Goal: Information Seeking & Learning: Learn about a topic

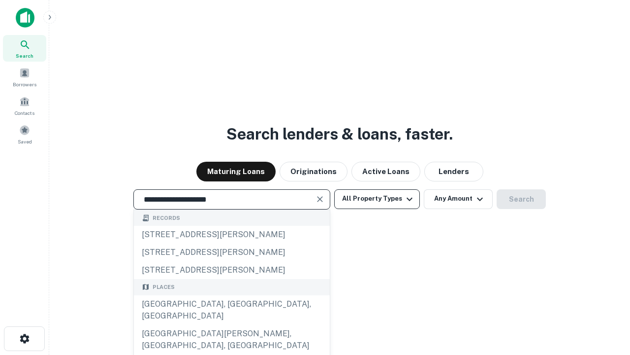
click at [231, 325] on div "[GEOGRAPHIC_DATA], [GEOGRAPHIC_DATA], [GEOGRAPHIC_DATA]" at bounding box center [232, 310] width 196 height 30
click at [377, 198] on button "All Property Types" at bounding box center [377, 199] width 86 height 20
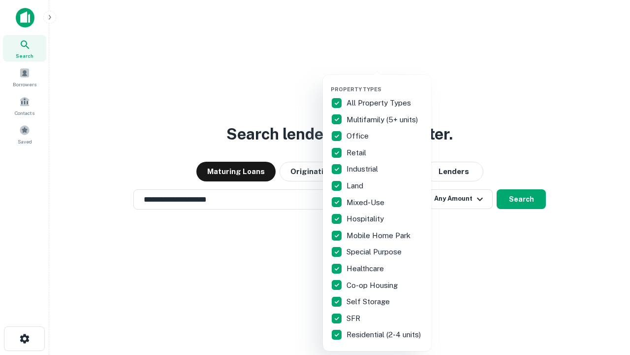
type input "**********"
click at [385, 83] on button "button" at bounding box center [385, 83] width 108 height 0
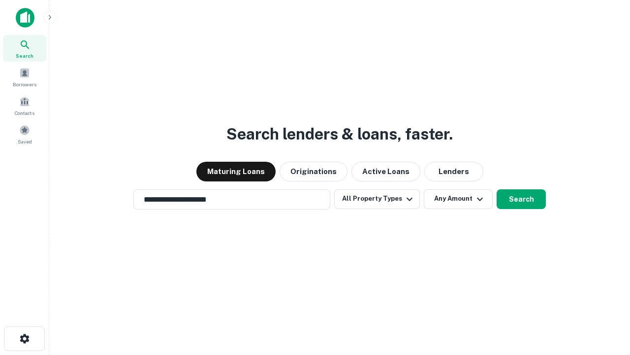
scroll to position [15, 0]
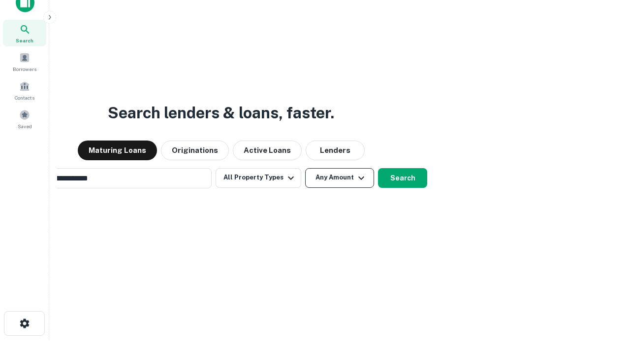
click at [305, 168] on button "Any Amount" at bounding box center [339, 178] width 69 height 20
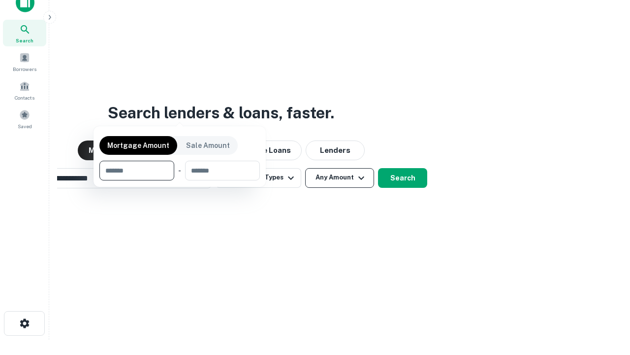
scroll to position [71, 279]
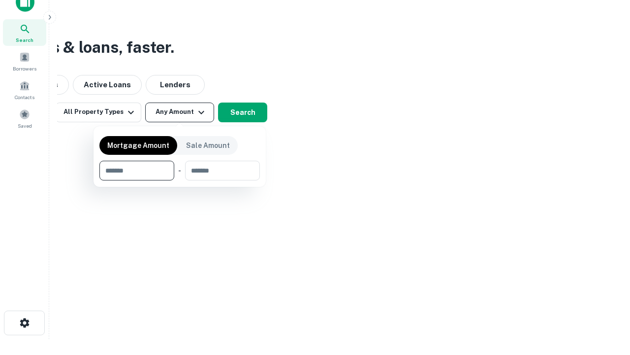
type input "*******"
click at [180, 180] on button "button" at bounding box center [179, 180] width 161 height 0
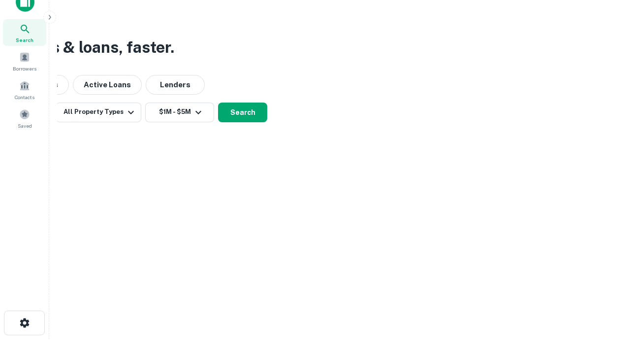
scroll to position [15, 0]
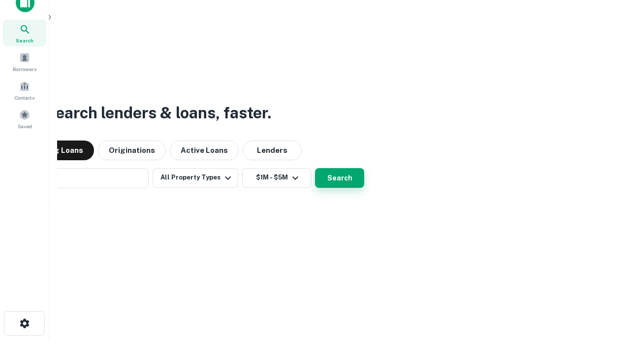
click at [315, 168] on button "Search" at bounding box center [339, 178] width 49 height 20
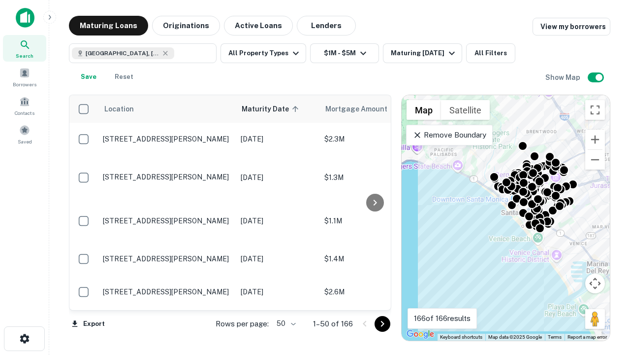
click at [285, 323] on body "Search Borrowers Contacts Saved Maturing Loans Originations Active Loans Lender…" at bounding box center [315, 177] width 630 height 355
click at [285, 298] on li "25" at bounding box center [285, 299] width 29 height 18
